Goal: Task Accomplishment & Management: Manage account settings

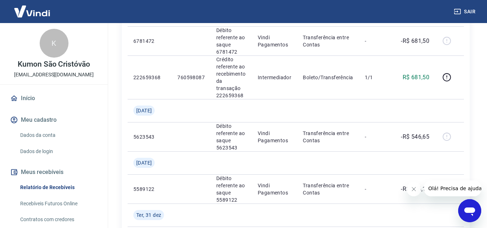
click at [28, 98] on link "Início" at bounding box center [54, 98] width 90 height 16
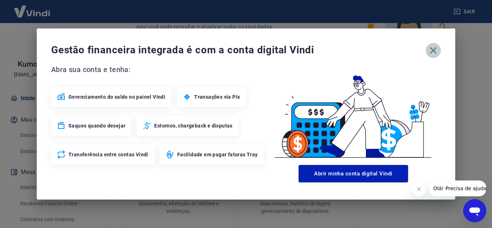
click at [434, 52] on icon "button" at bounding box center [434, 51] width 12 height 12
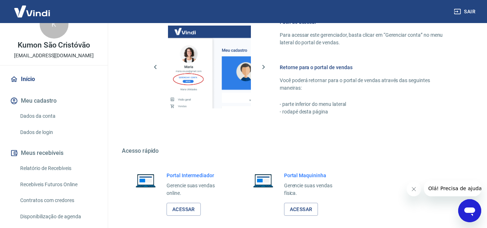
scroll to position [36, 0]
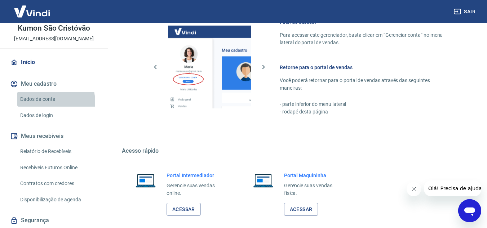
click at [41, 102] on link "Dados da conta" at bounding box center [58, 99] width 82 height 15
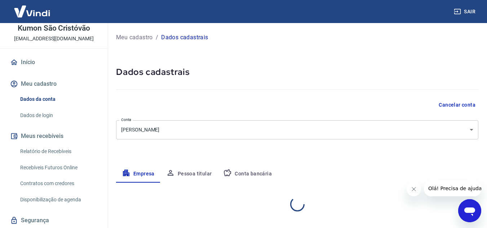
select select "PI"
select select "business"
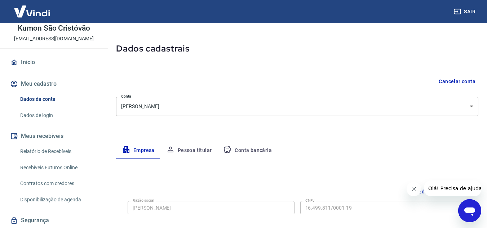
scroll to position [36, 0]
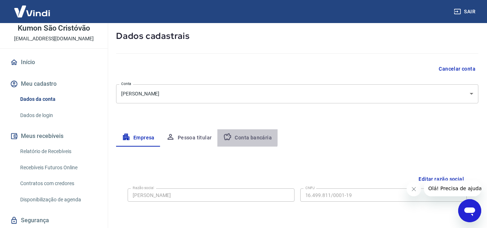
click at [240, 137] on button "Conta bancária" at bounding box center [247, 137] width 60 height 17
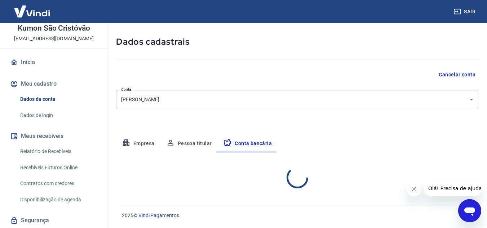
select select "1"
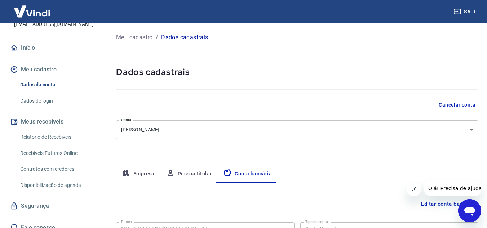
scroll to position [58, 0]
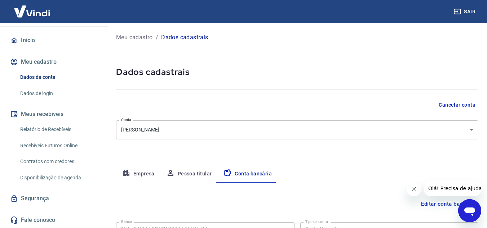
click at [61, 172] on link "Disponibilização de agenda" at bounding box center [58, 177] width 82 height 15
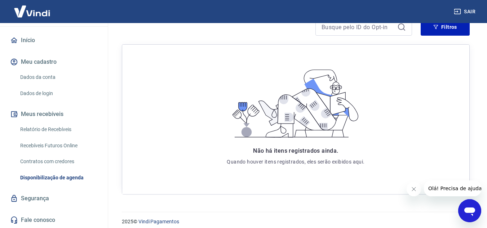
scroll to position [127, 0]
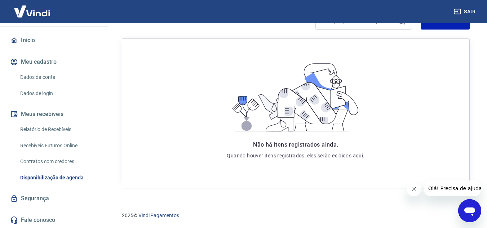
click at [30, 201] on link "Segurança" at bounding box center [54, 199] width 90 height 16
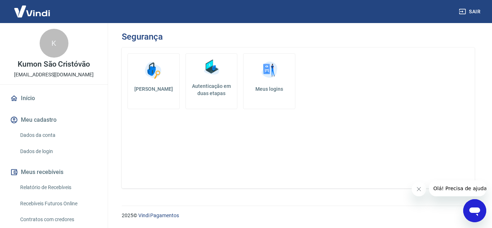
click at [32, 94] on link "Início" at bounding box center [54, 98] width 90 height 16
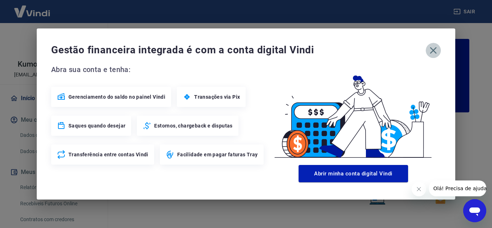
click at [436, 49] on icon "button" at bounding box center [434, 51] width 12 height 12
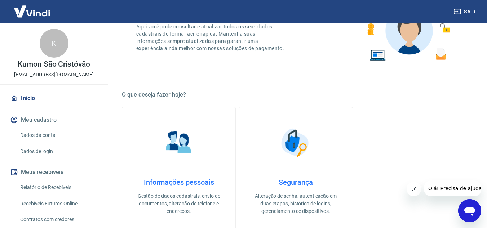
scroll to position [36, 0]
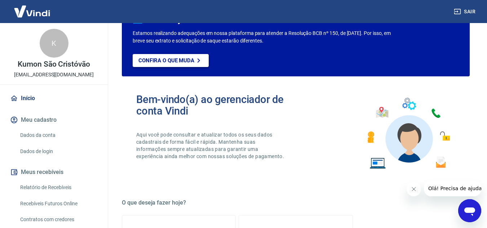
click at [165, 59] on p "Confira o que muda" at bounding box center [166, 60] width 56 height 6
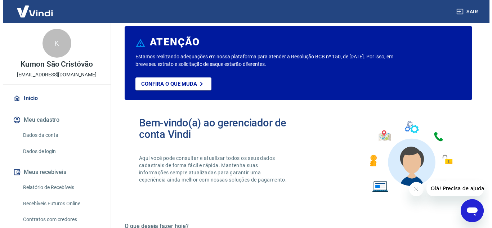
scroll to position [0, 0]
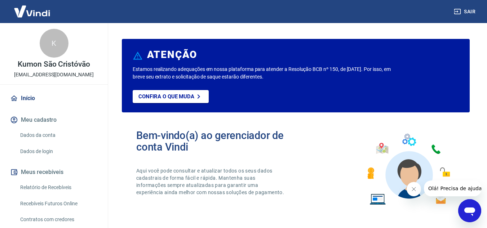
click at [29, 9] on img at bounding box center [32, 11] width 47 height 22
click at [37, 9] on img at bounding box center [32, 11] width 47 height 22
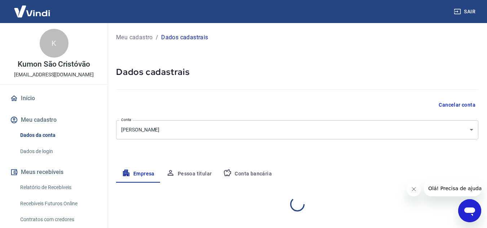
select select "PI"
select select "business"
